Goal: Check status: Check status

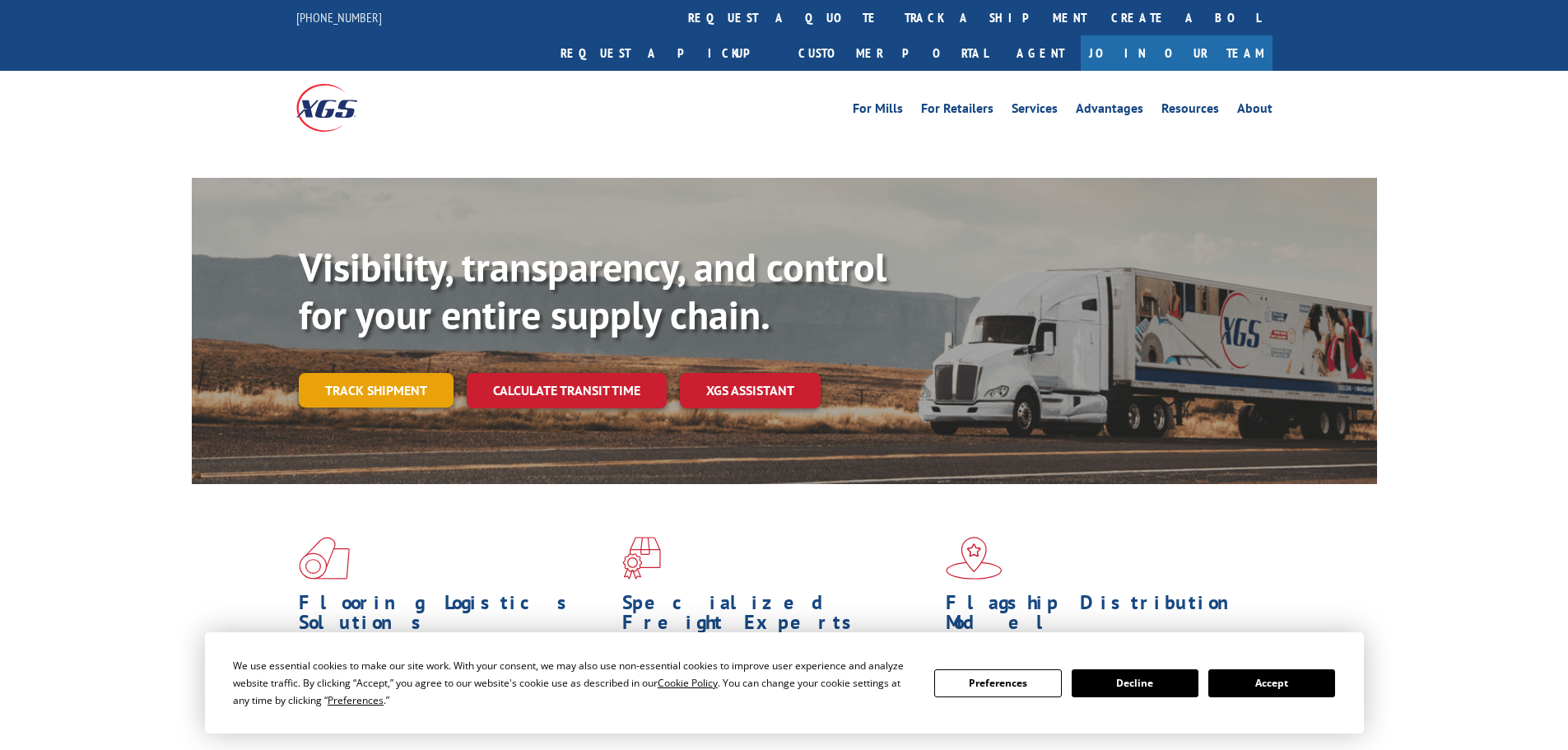
click at [394, 373] on link "Track shipment" at bounding box center [376, 390] width 155 height 35
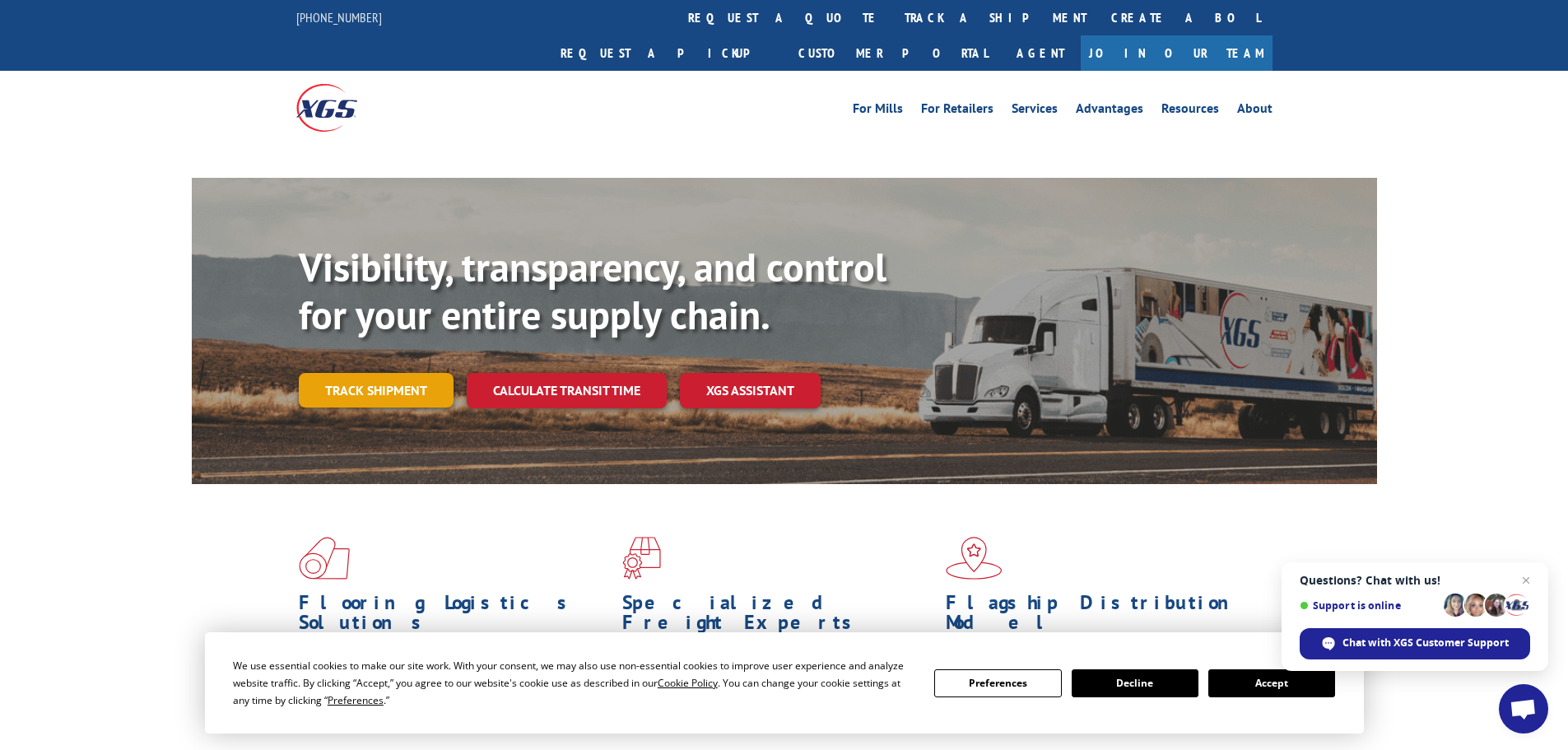
click at [420, 373] on link "Track shipment" at bounding box center [376, 390] width 155 height 35
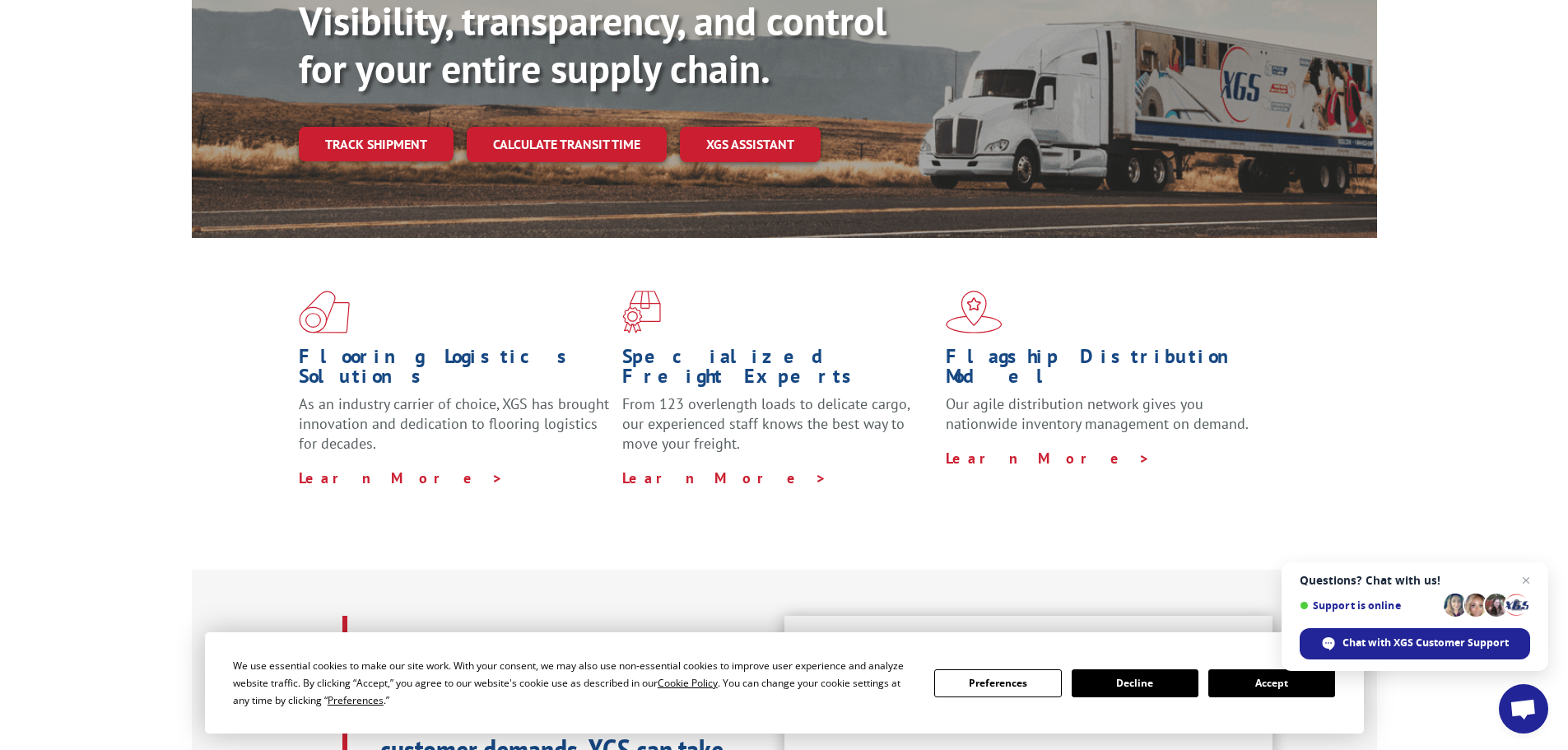
scroll to position [247, 0]
click at [1525, 574] on span "Close chat" at bounding box center [1526, 580] width 20 height 20
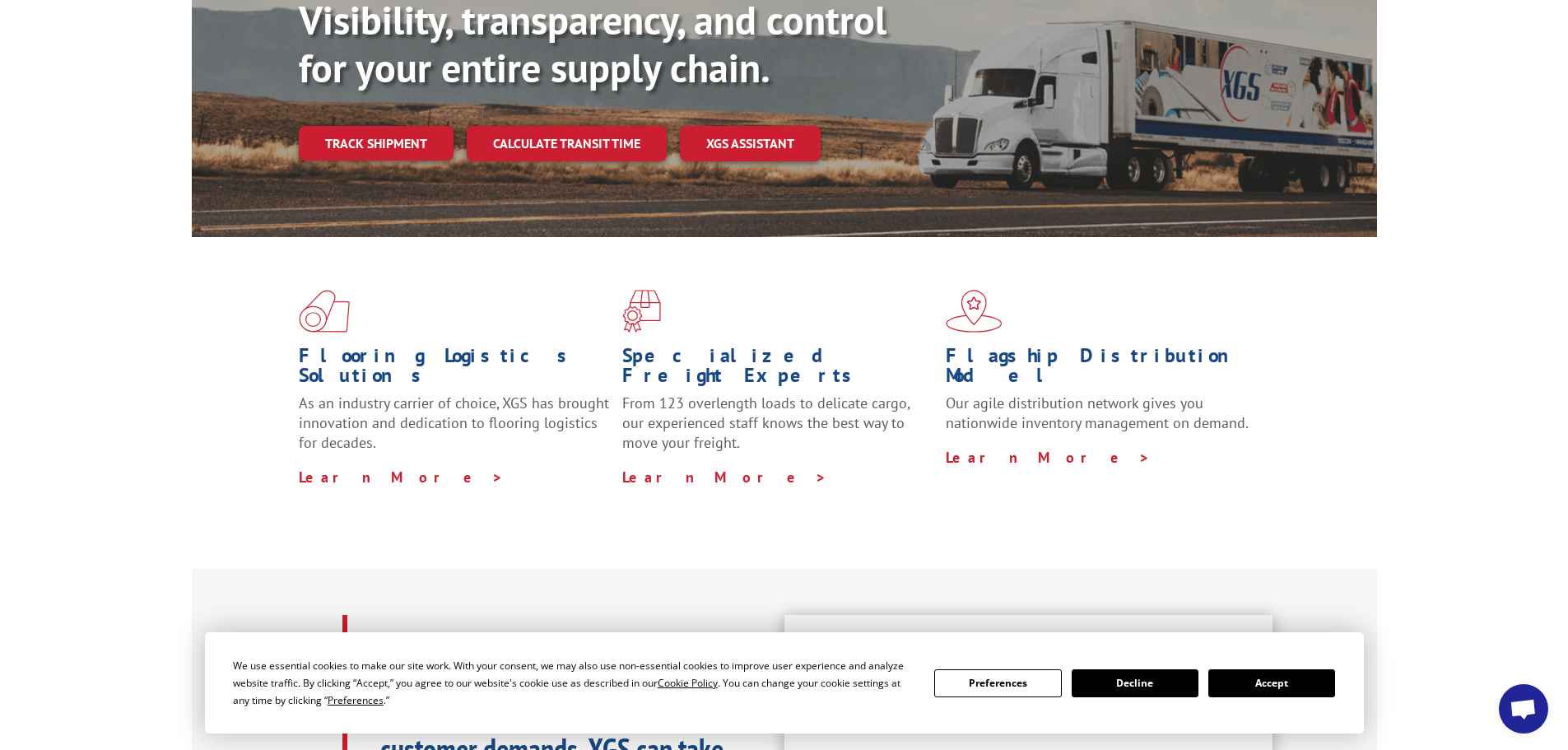
click at [1261, 685] on button "Accept" at bounding box center [1272, 682] width 127 height 28
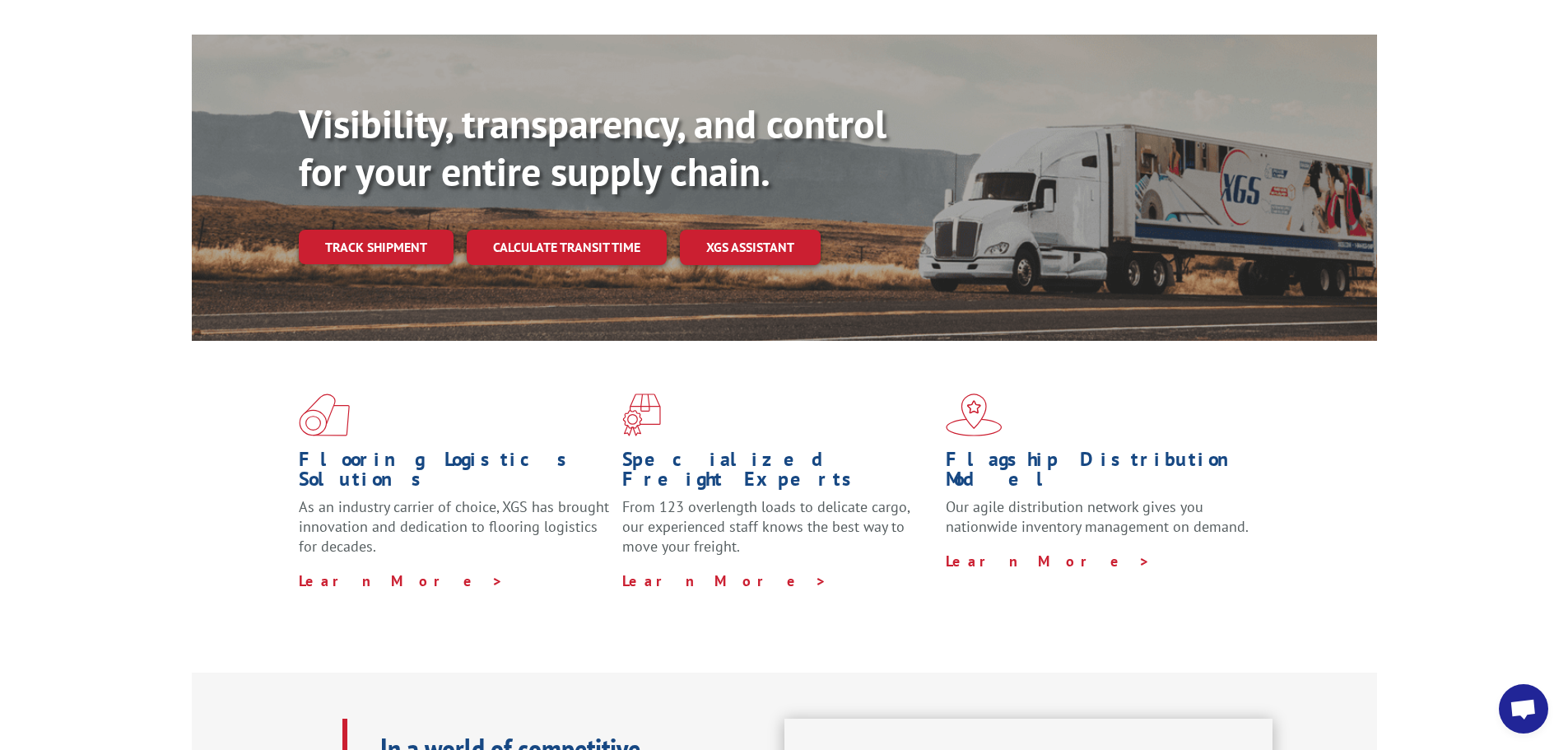
scroll to position [0, 0]
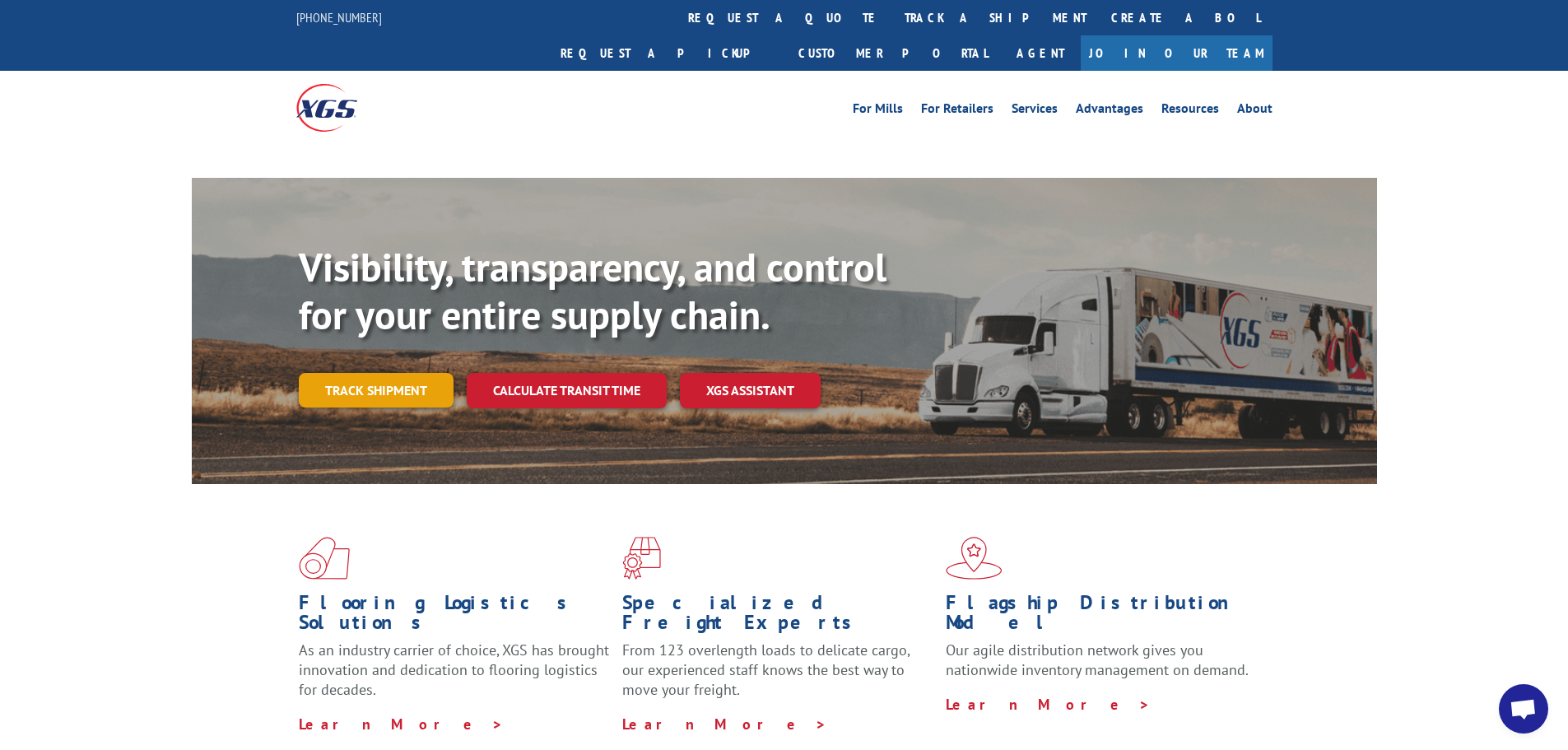
click at [379, 373] on link "Track shipment" at bounding box center [376, 390] width 155 height 35
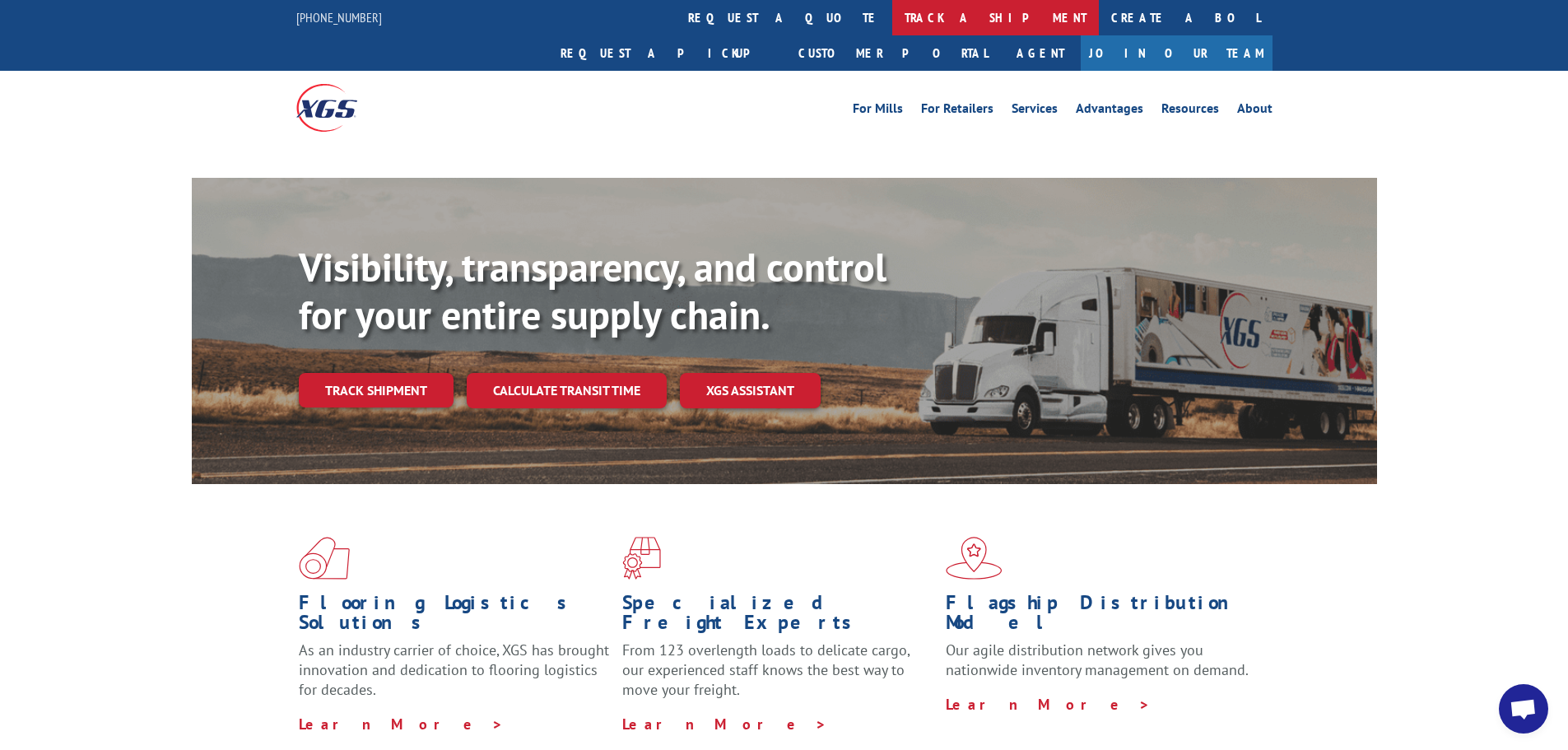
click at [893, 16] on link "track a shipment" at bounding box center [996, 18] width 207 height 35
click at [893, 20] on link "track a shipment" at bounding box center [996, 18] width 207 height 35
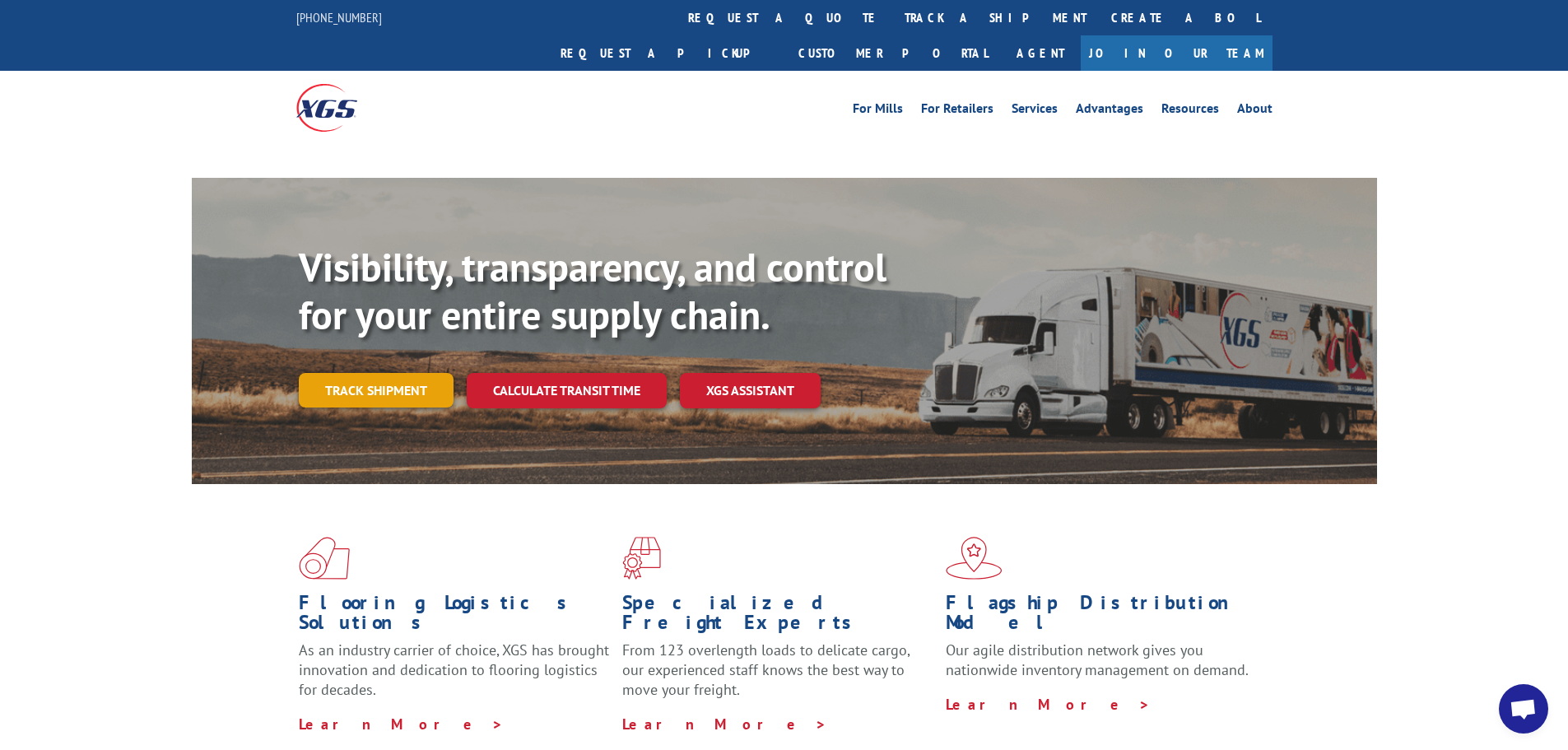
click at [406, 373] on link "Track shipment" at bounding box center [376, 390] width 155 height 35
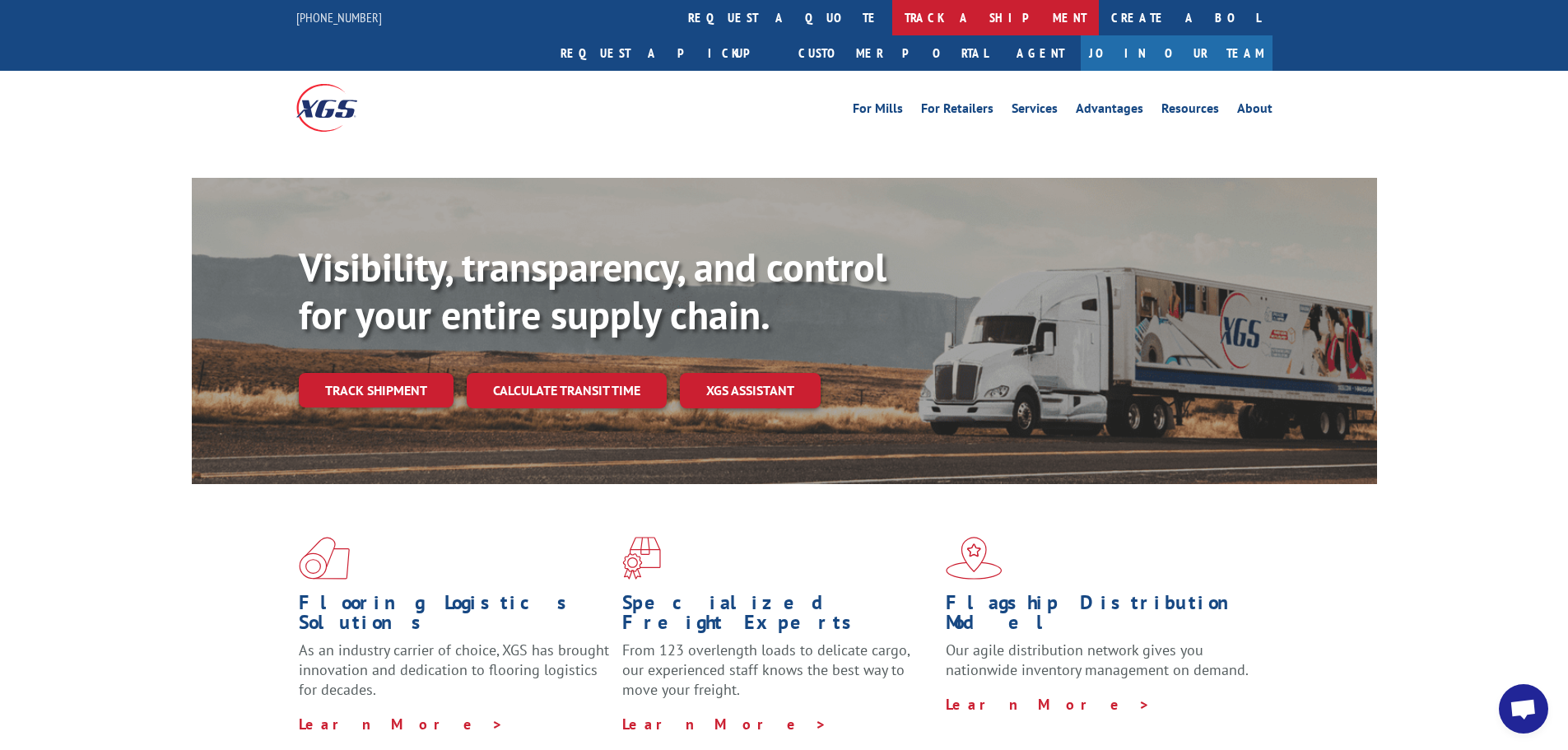
click at [893, 20] on link "track a shipment" at bounding box center [996, 18] width 207 height 35
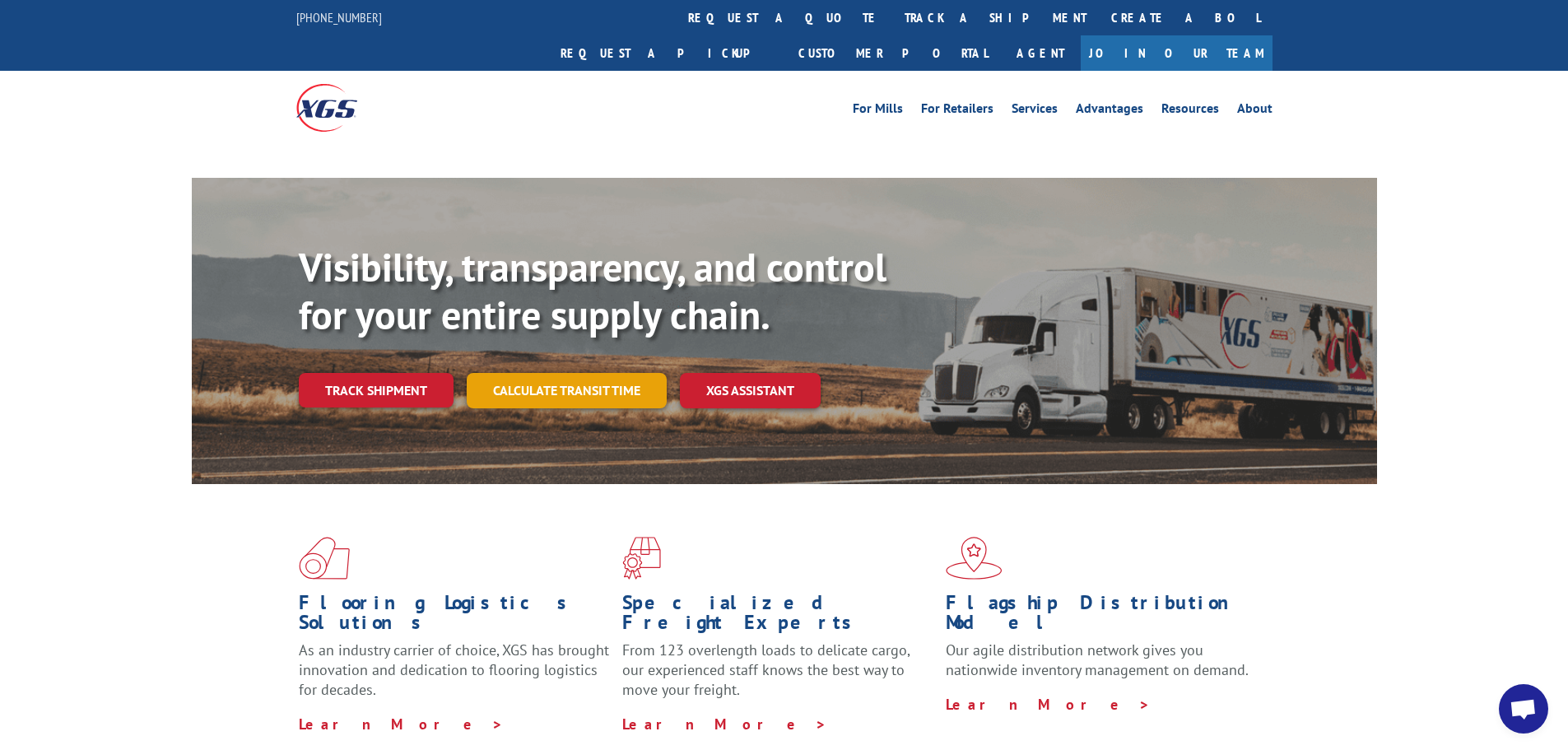
click at [610, 373] on link "Calculate transit time" at bounding box center [567, 391] width 200 height 35
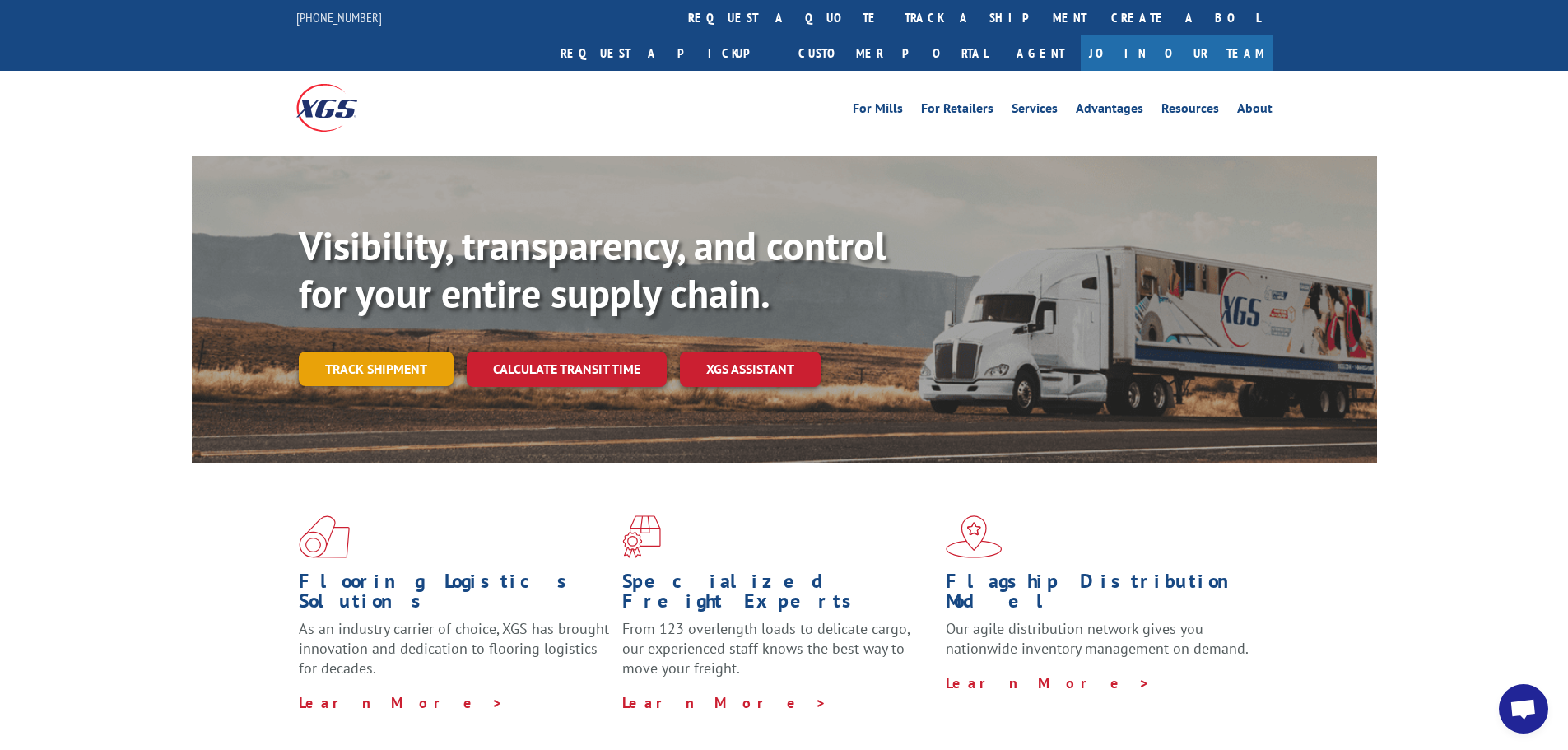
click at [366, 351] on link "Track shipment" at bounding box center [376, 368] width 155 height 35
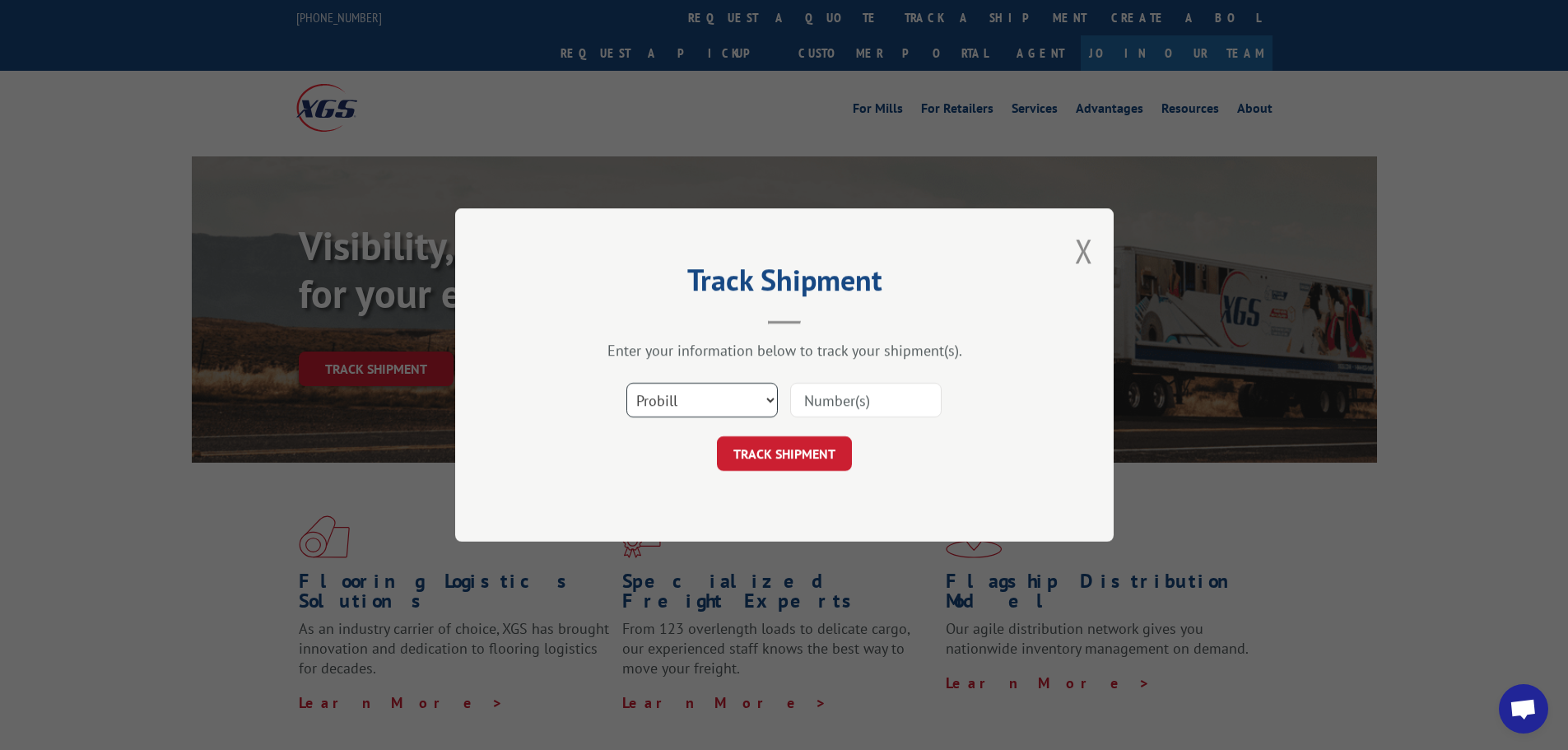
click at [744, 395] on select "Select category... Probill BOL PO" at bounding box center [702, 399] width 151 height 35
select select "po"
click at [627, 383] on select "Select category... Probill BOL PO" at bounding box center [702, 399] width 151 height 35
click at [827, 402] on input at bounding box center [865, 399] width 151 height 35
click at [810, 403] on input at bounding box center [865, 399] width 151 height 35
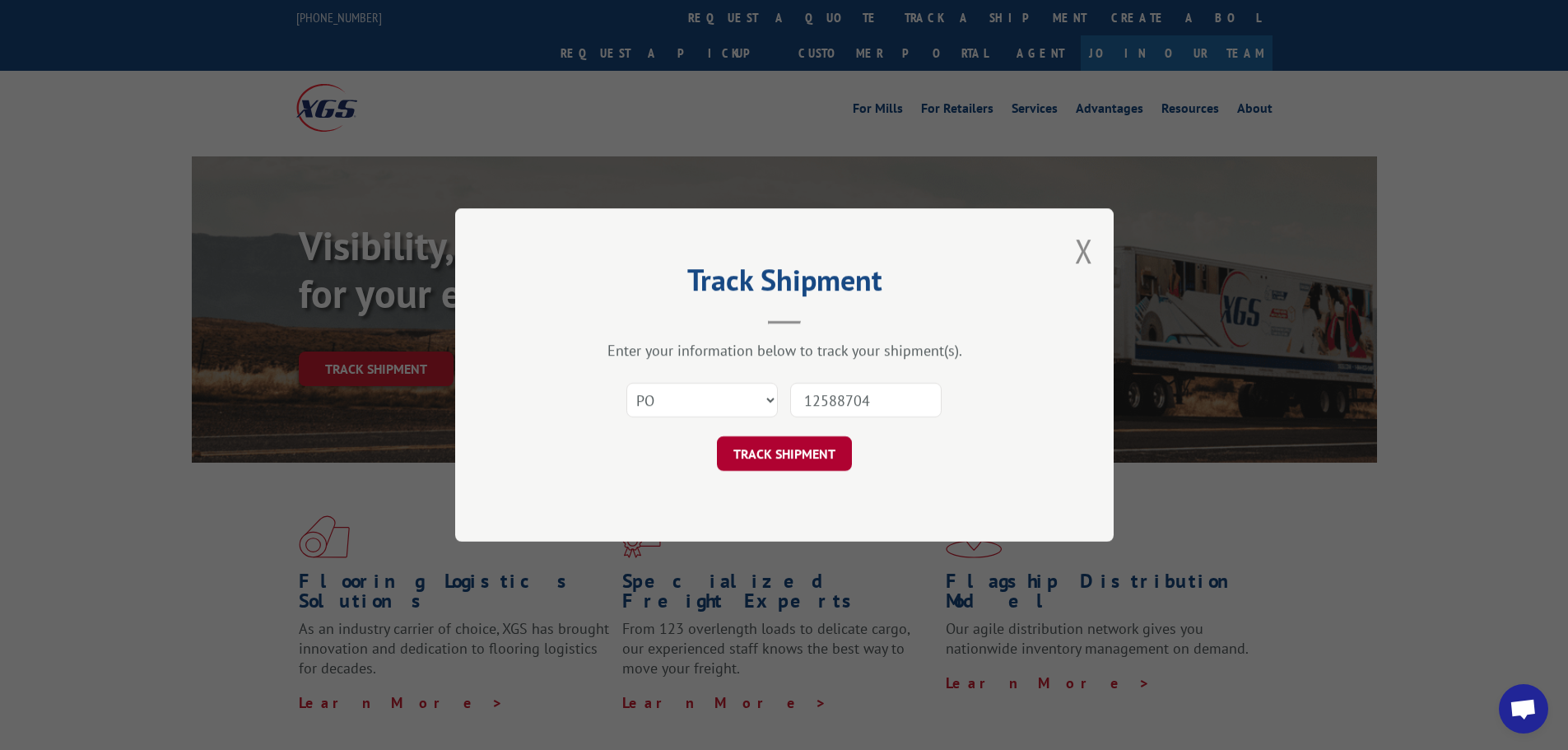
type input "12588704"
click at [790, 458] on button "TRACK SHIPMENT" at bounding box center [784, 454] width 135 height 35
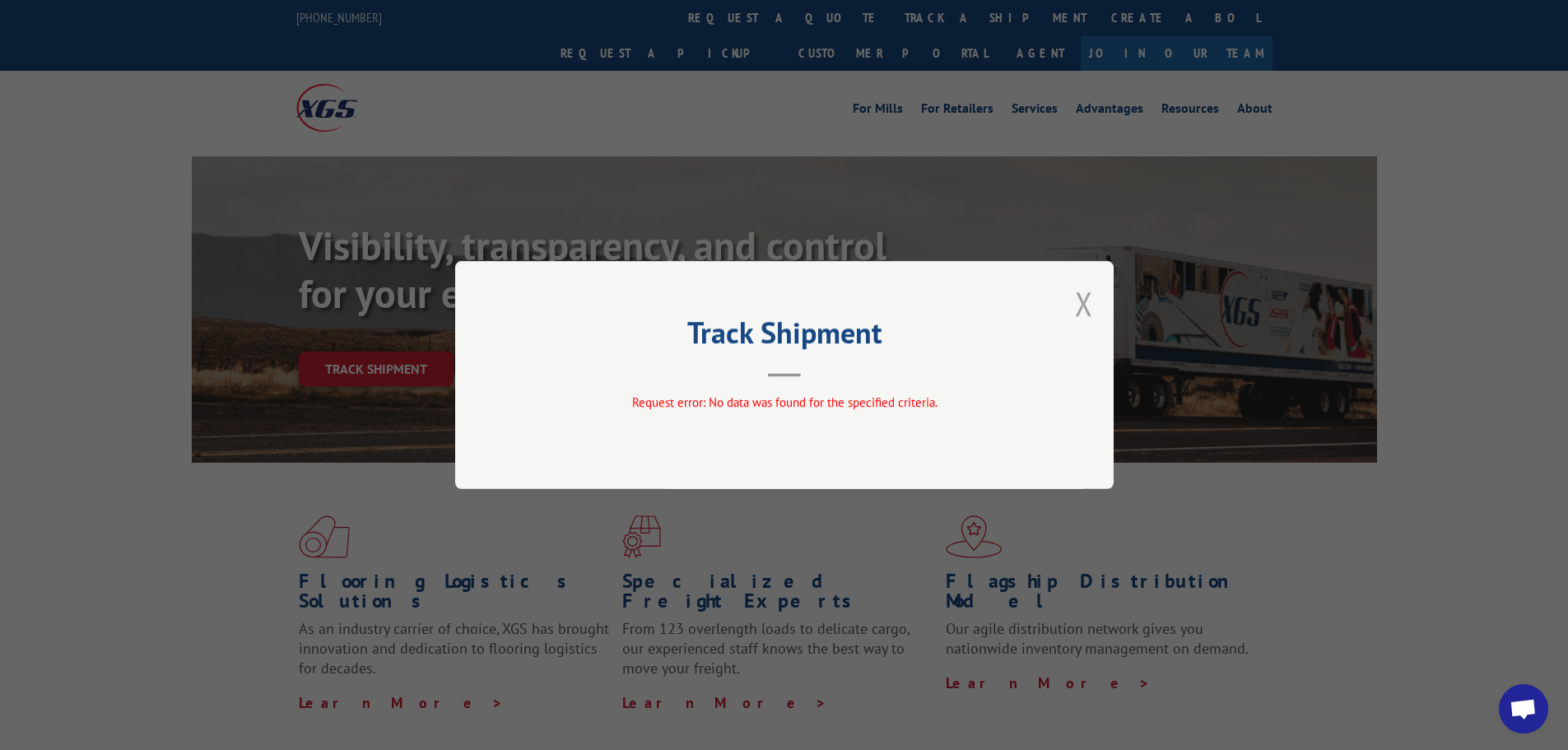
click at [1083, 298] on button "Close modal" at bounding box center [1083, 303] width 18 height 44
